Goal: Task Accomplishment & Management: Use online tool/utility

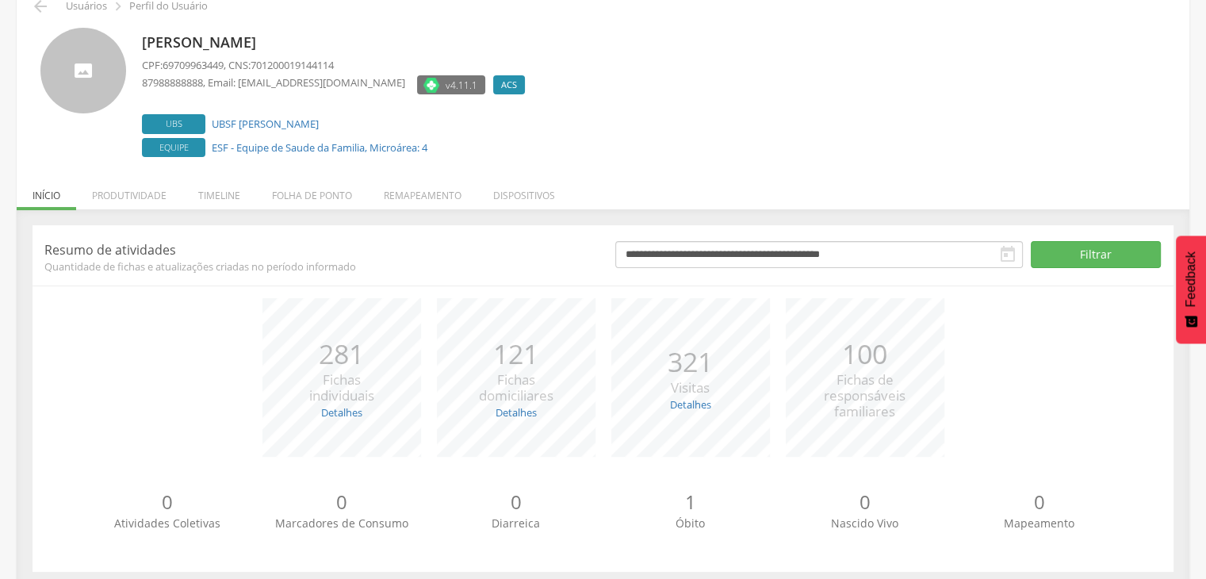
scroll to position [96, 0]
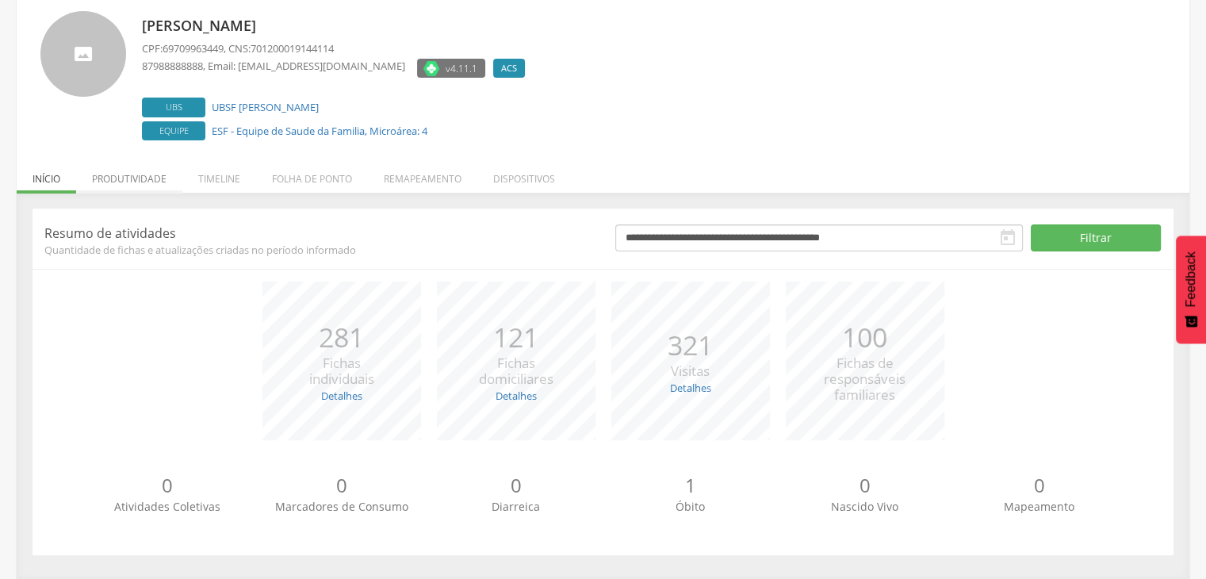
click at [158, 182] on li "Produtividade" at bounding box center [129, 174] width 106 height 37
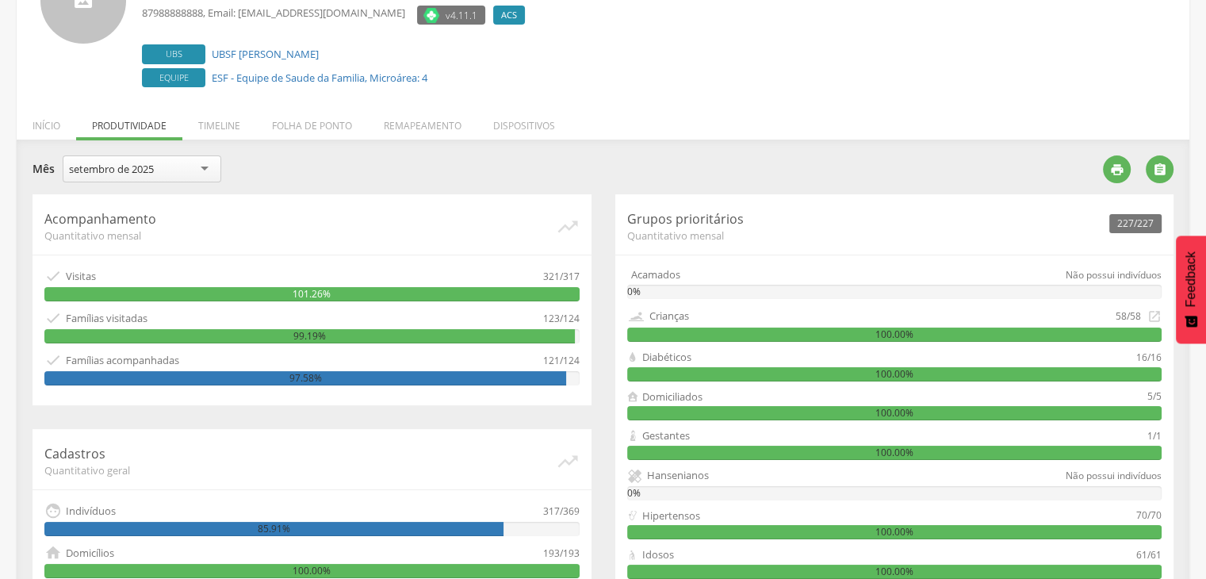
scroll to position [175, 0]
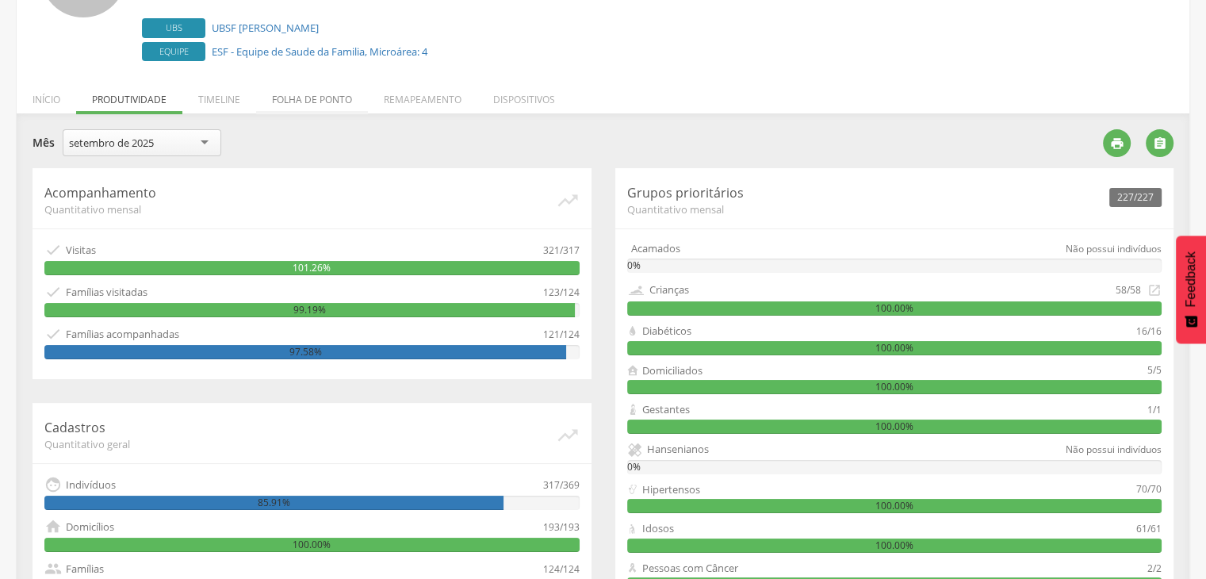
click at [314, 95] on li "Folha de ponto" at bounding box center [312, 95] width 112 height 37
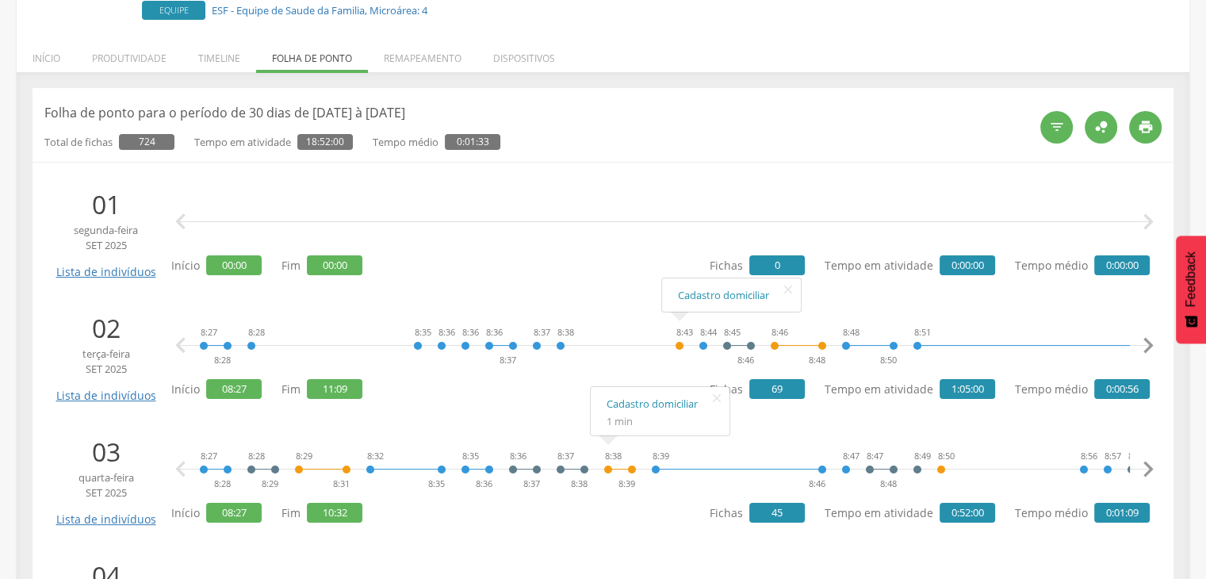
scroll to position [255, 0]
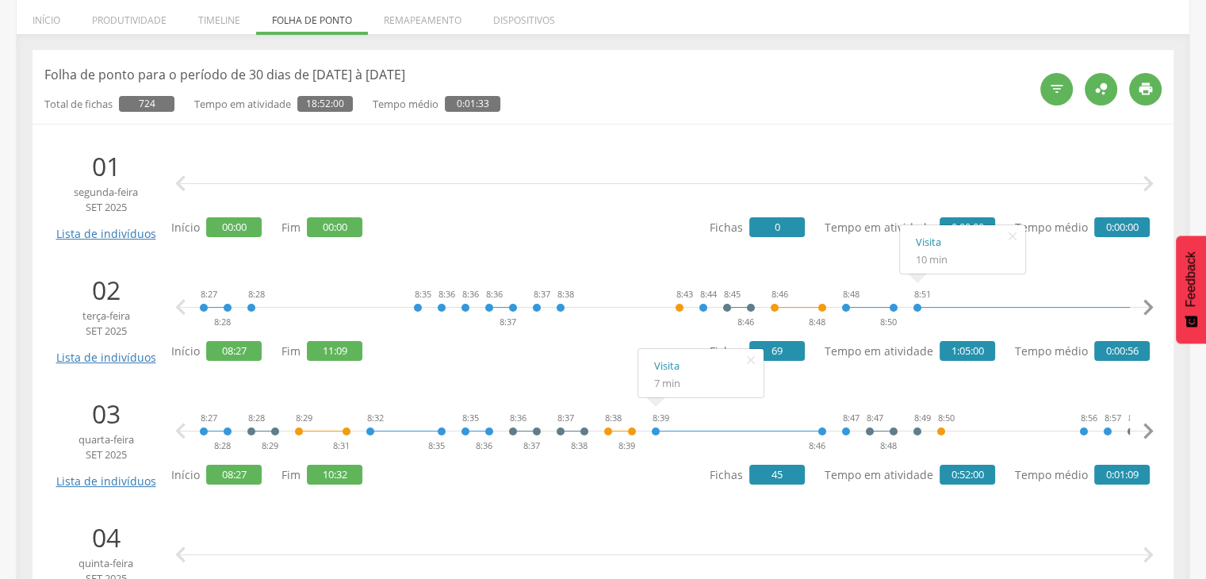
click at [1148, 312] on icon "" at bounding box center [1148, 308] width 32 height 32
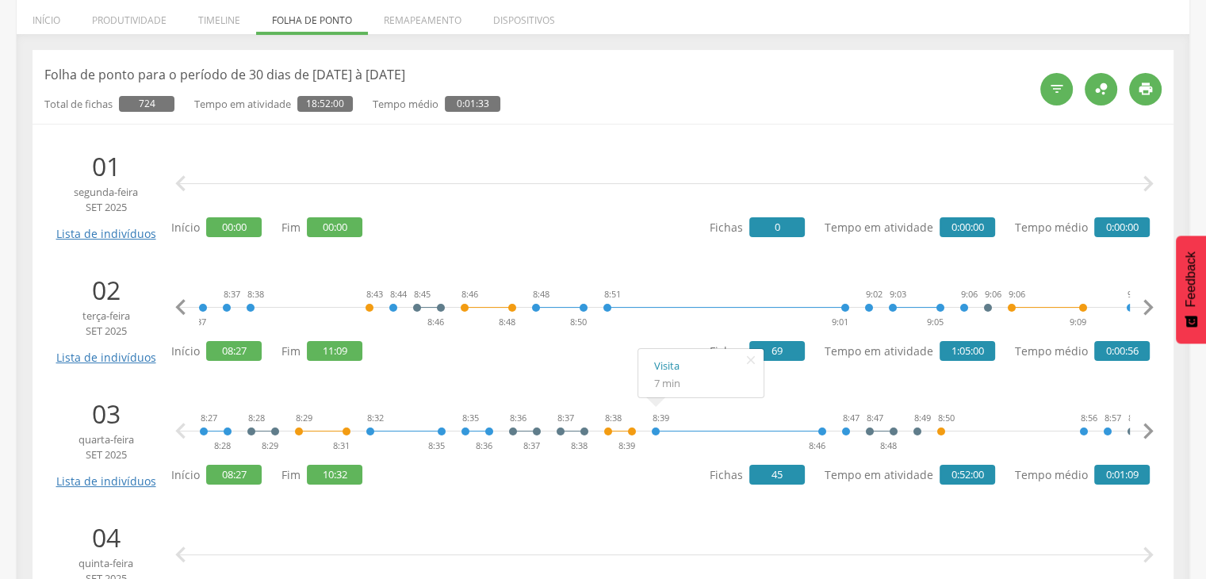
click at [1148, 312] on icon "" at bounding box center [1148, 308] width 32 height 32
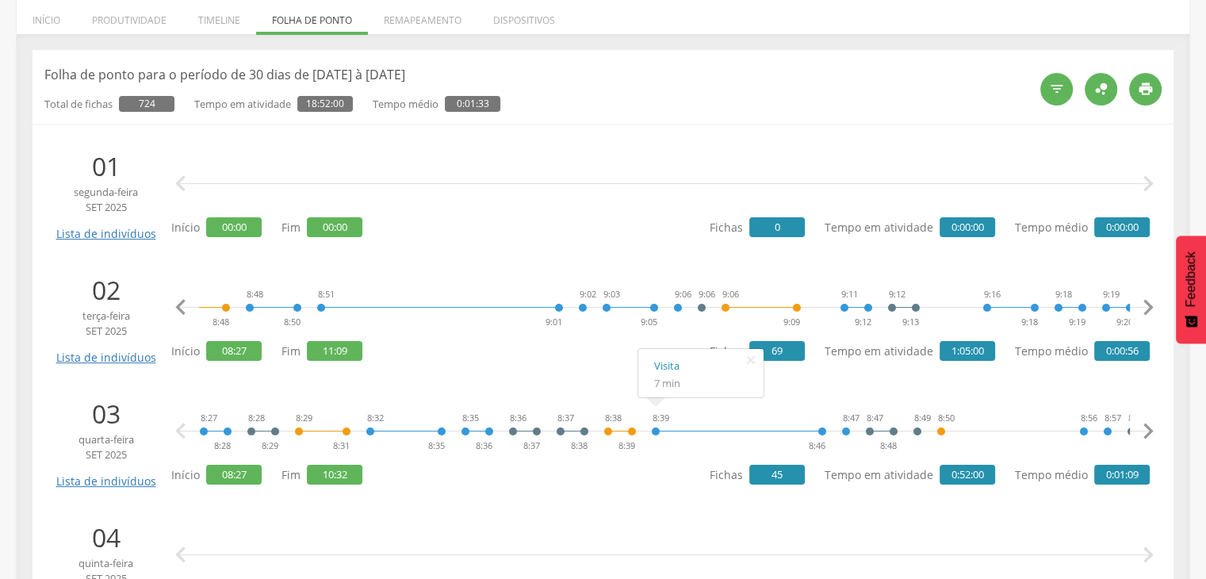
scroll to position [0, 620]
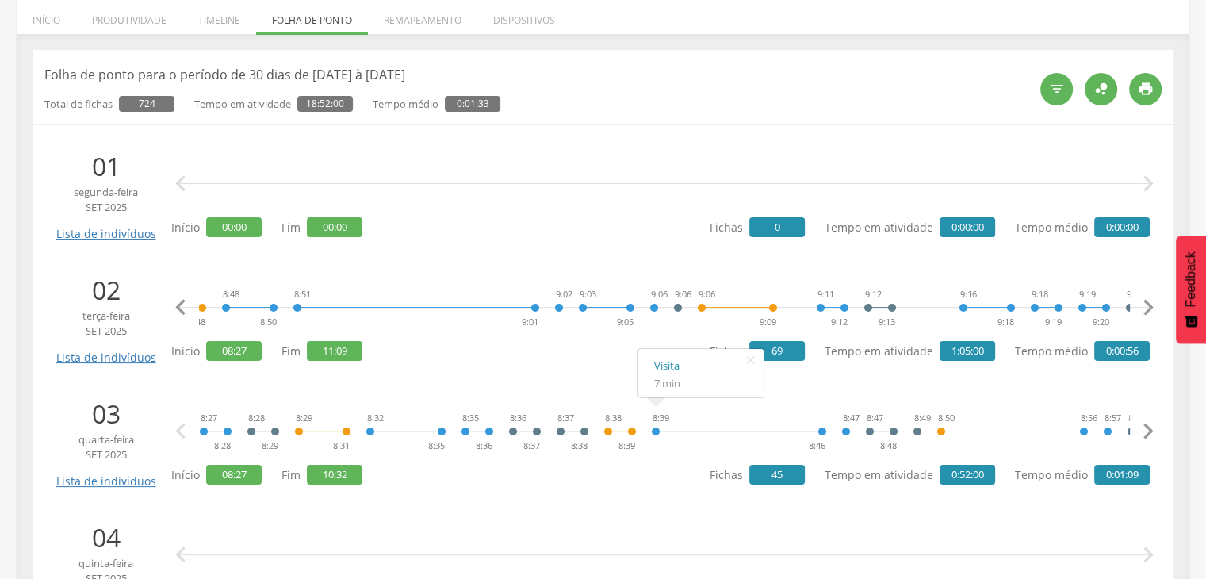
click at [1148, 312] on icon "" at bounding box center [1148, 308] width 32 height 32
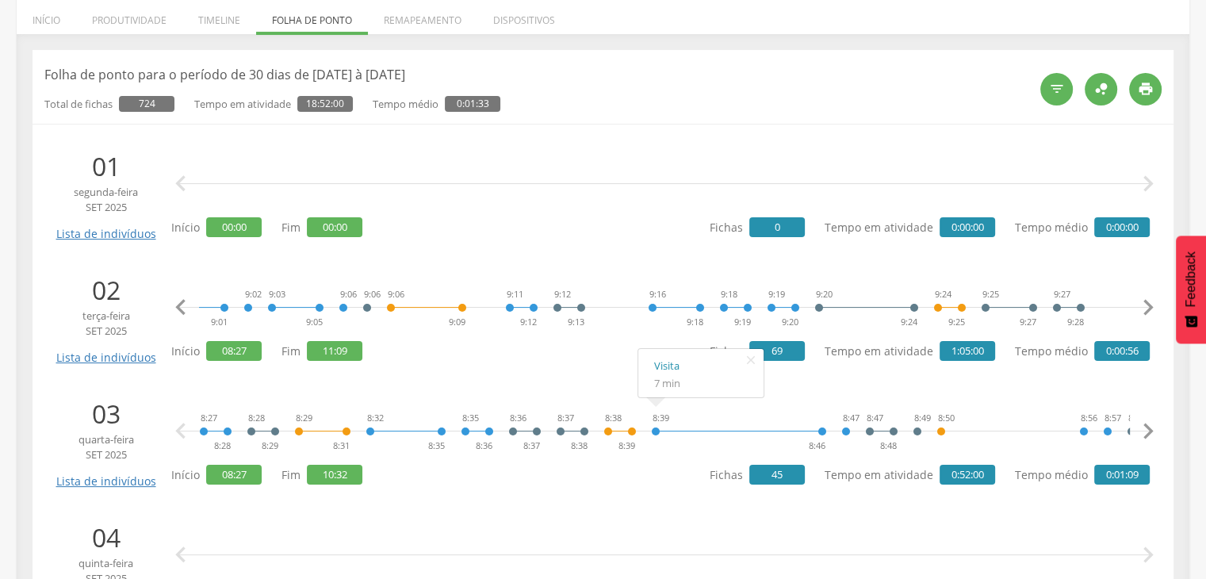
click at [1148, 312] on icon "" at bounding box center [1148, 308] width 32 height 32
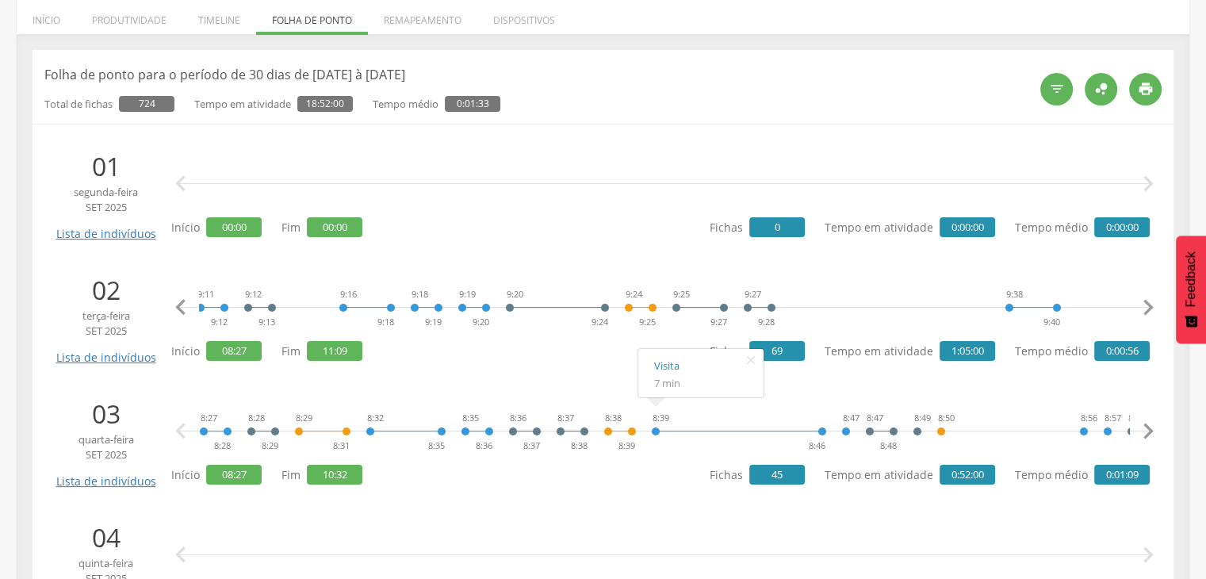
click at [1148, 312] on icon "" at bounding box center [1148, 308] width 32 height 32
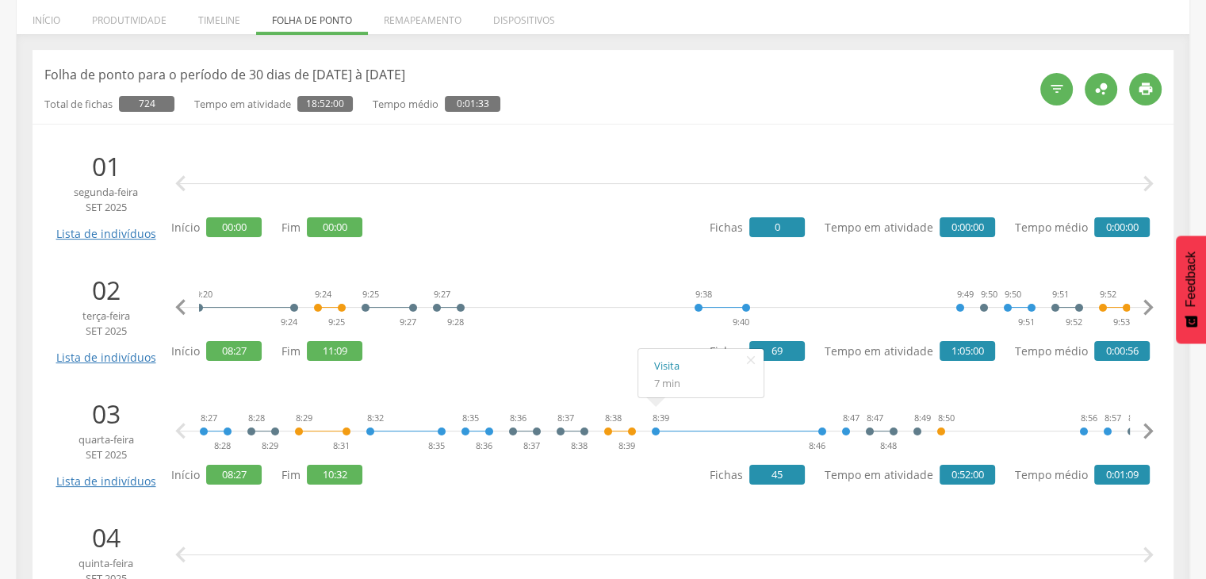
click at [1148, 312] on icon "" at bounding box center [1148, 308] width 32 height 32
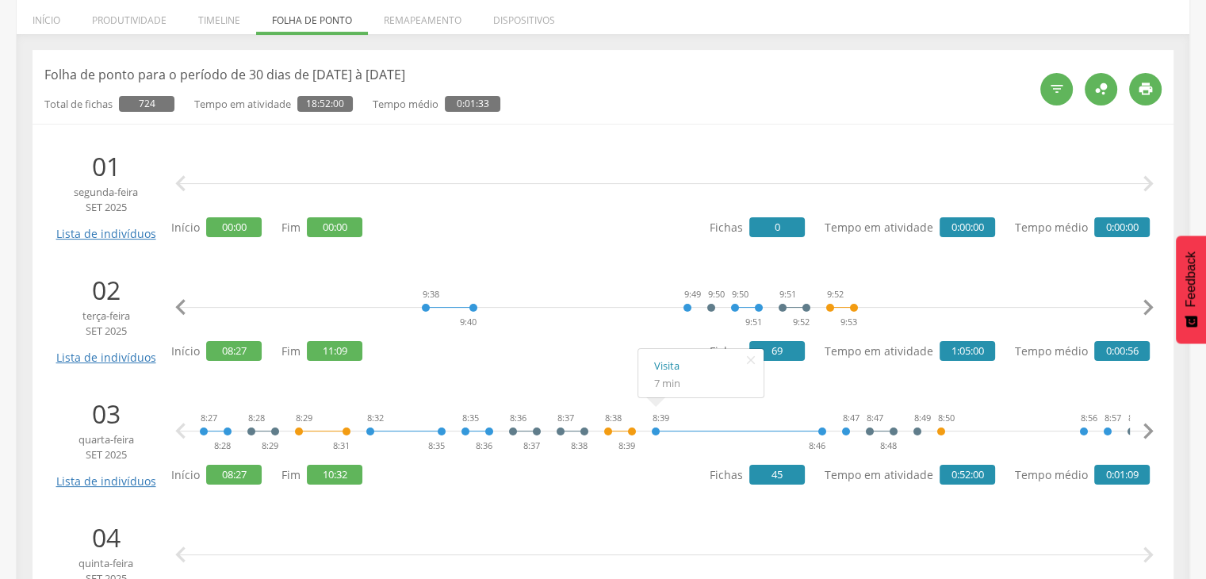
scroll to position [0, 1861]
click at [1148, 312] on icon "" at bounding box center [1148, 308] width 32 height 32
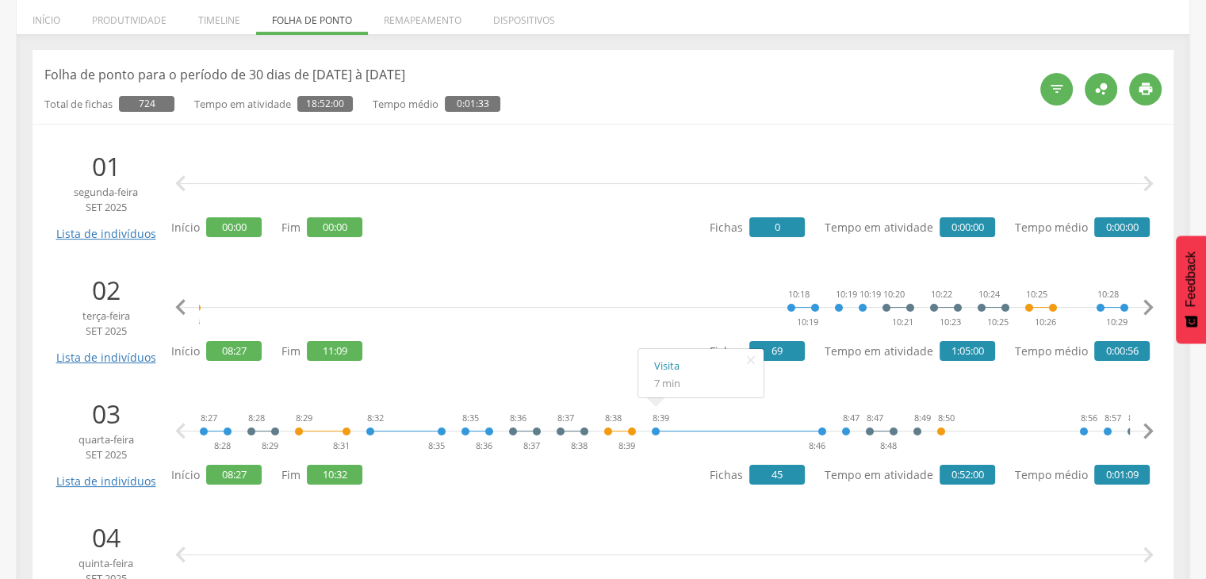
click at [1148, 312] on icon "" at bounding box center [1148, 308] width 32 height 32
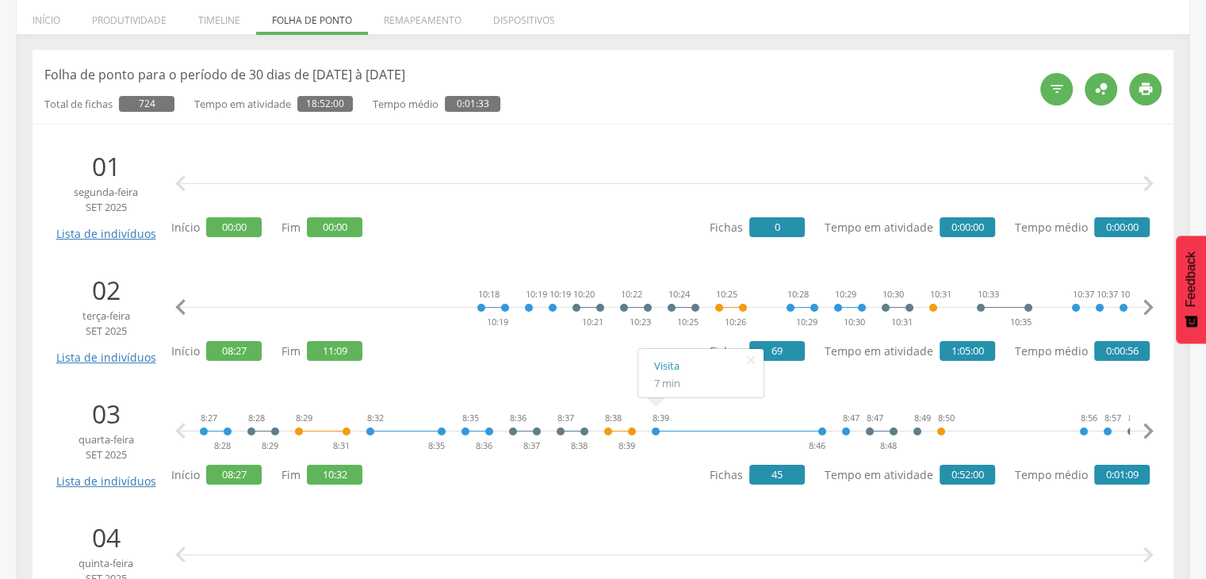
click at [1148, 312] on icon "" at bounding box center [1148, 308] width 32 height 32
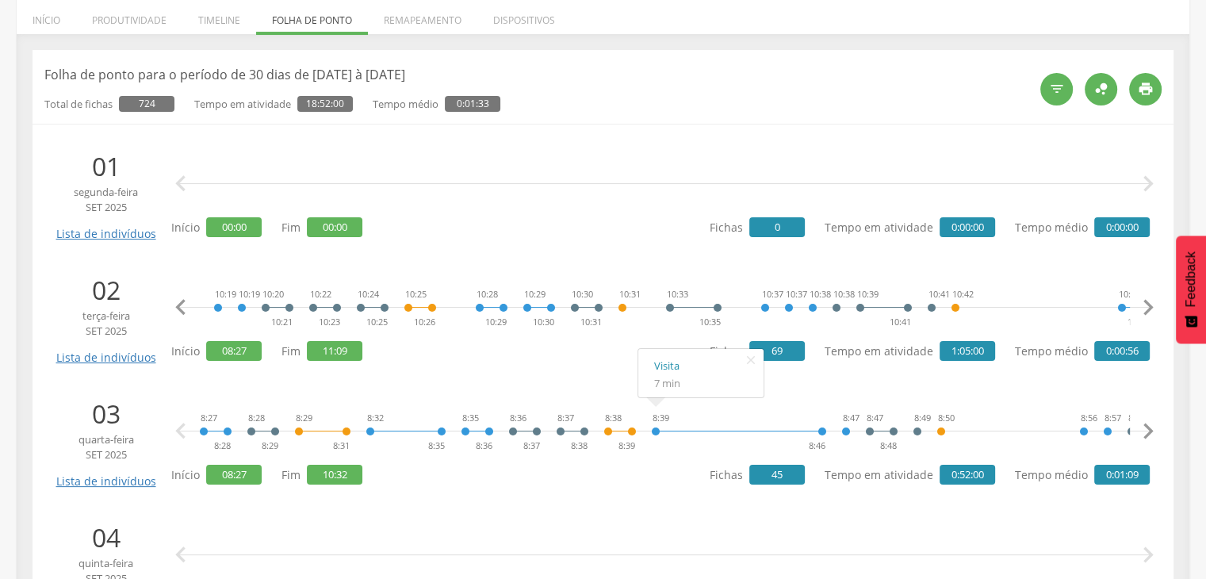
click at [1148, 312] on icon "" at bounding box center [1148, 308] width 32 height 32
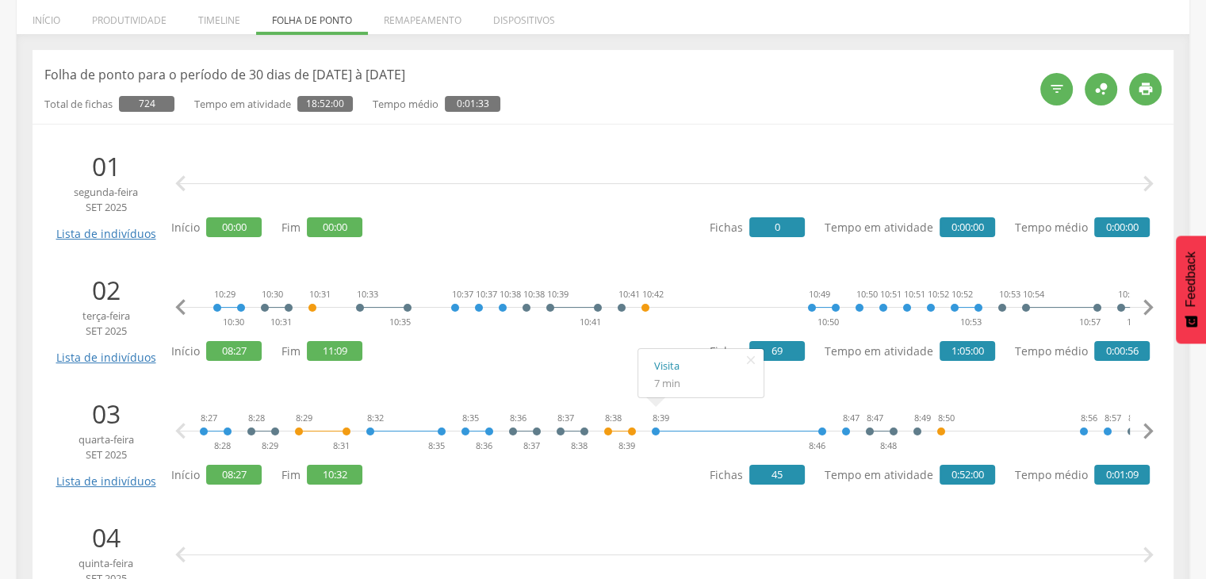
click at [1148, 312] on icon "" at bounding box center [1148, 308] width 32 height 32
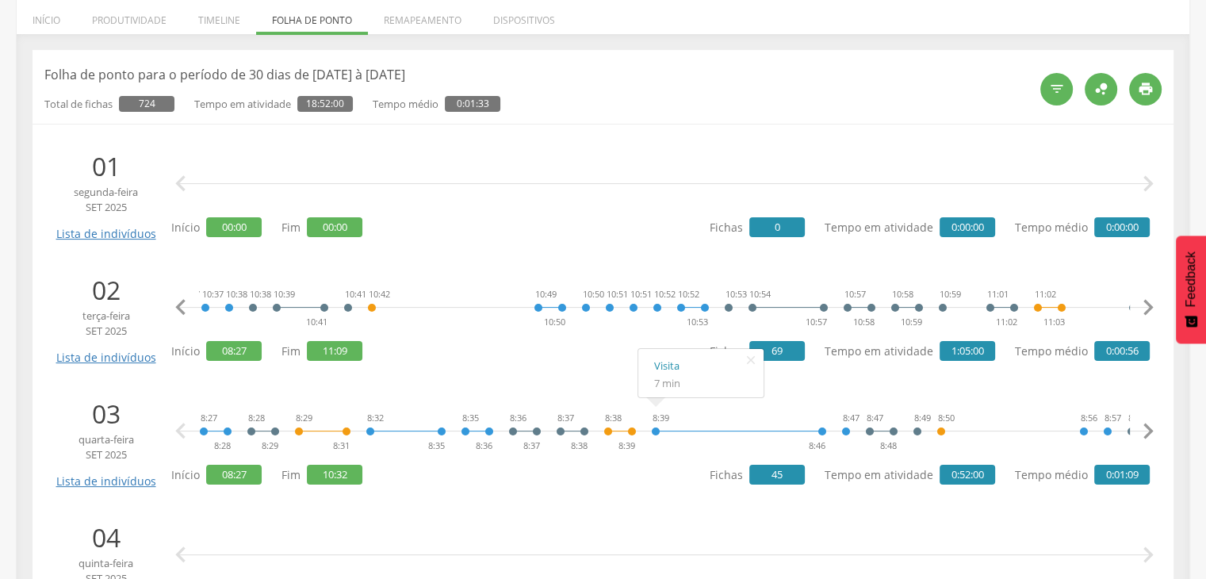
click at [1148, 312] on icon "" at bounding box center [1148, 308] width 32 height 32
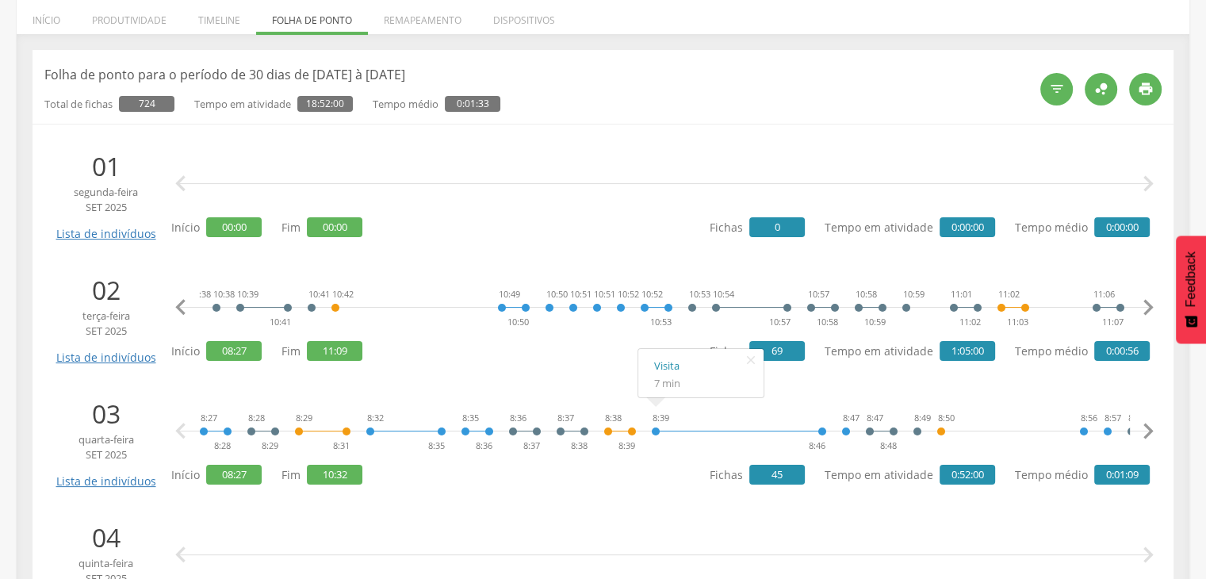
click at [1148, 312] on icon "" at bounding box center [1148, 308] width 32 height 32
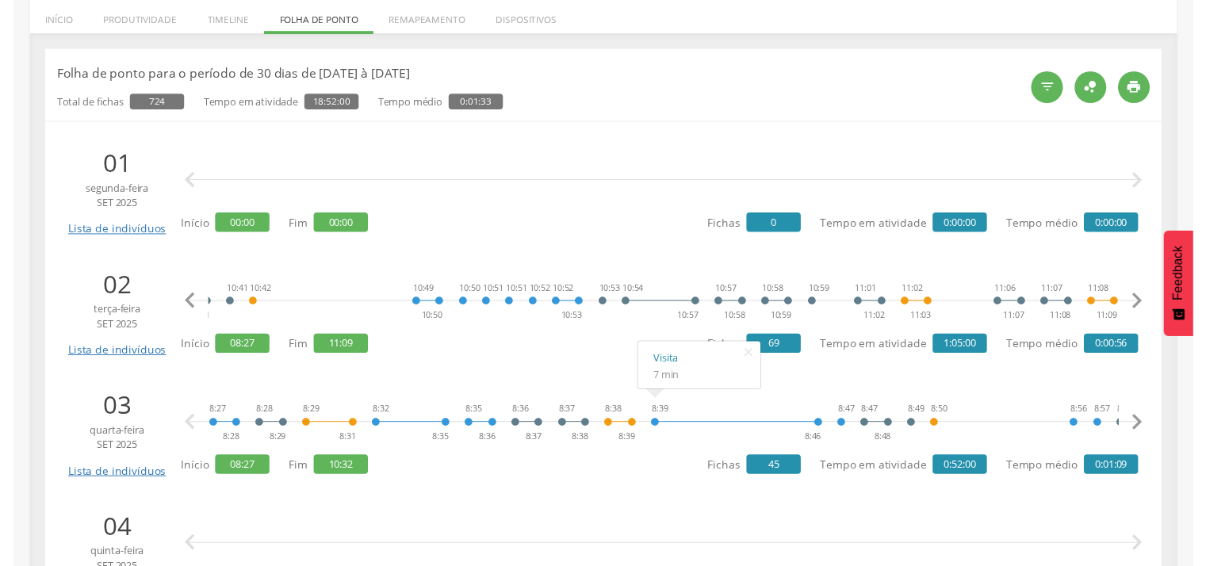
scroll to position [0, 3813]
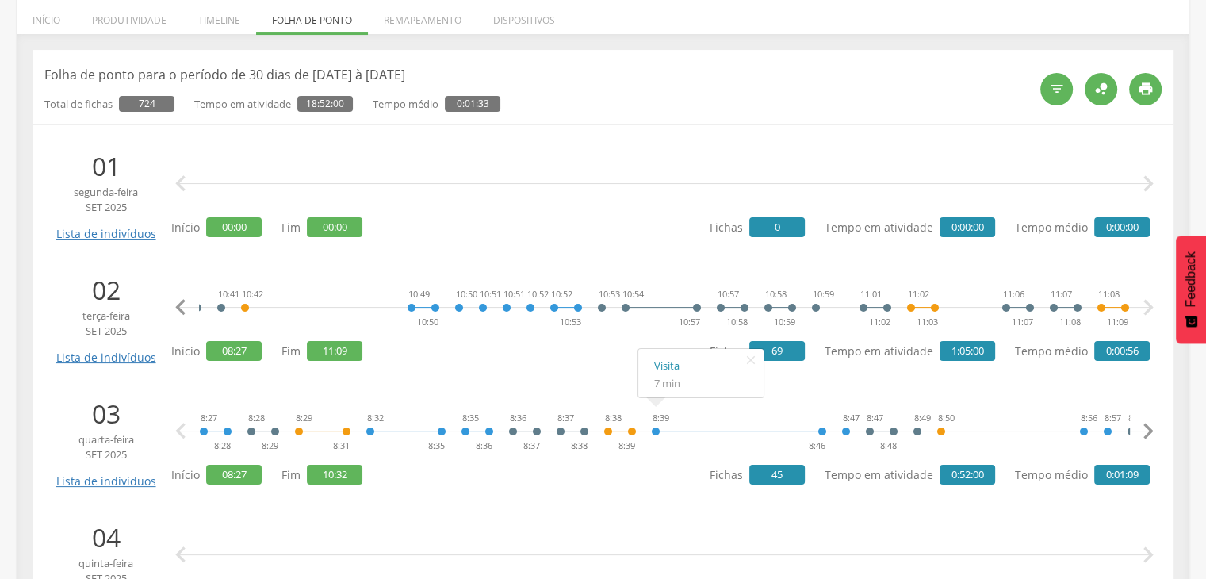
click at [1148, 312] on icon "" at bounding box center [1148, 308] width 32 height 32
click at [1152, 306] on icon "" at bounding box center [1148, 308] width 32 height 32
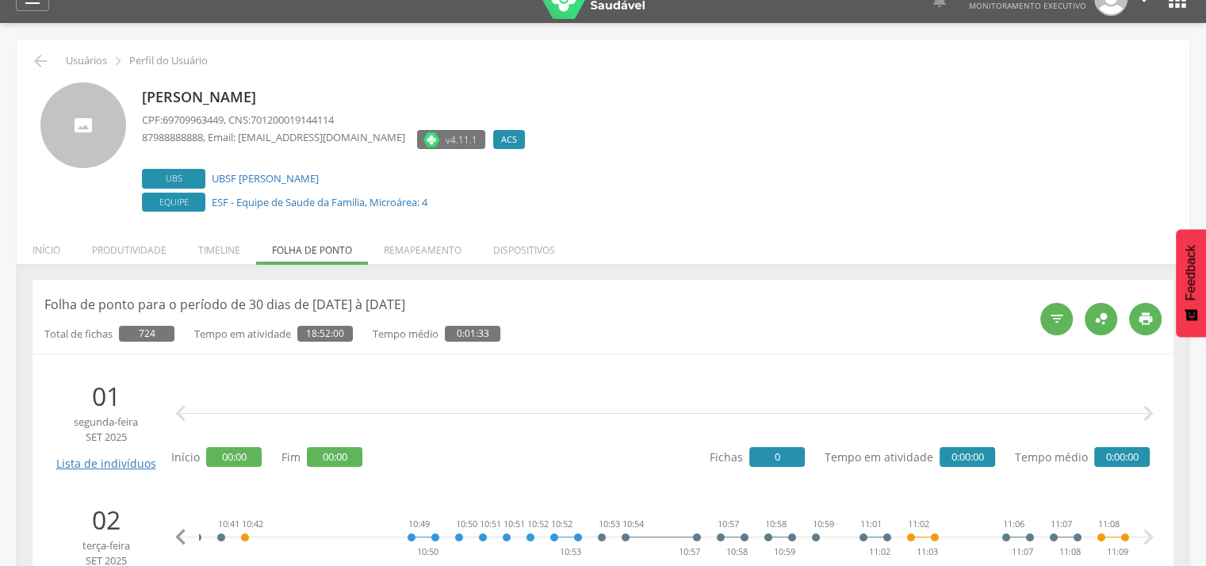
scroll to position [0, 0]
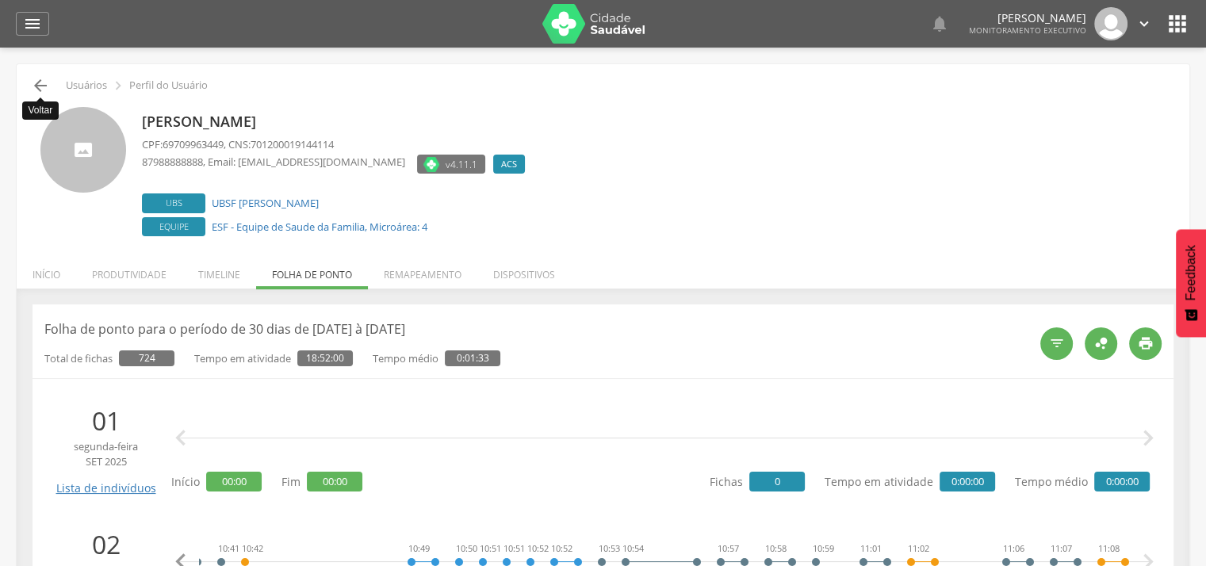
click at [37, 87] on icon "" at bounding box center [40, 85] width 19 height 19
